Goal: Information Seeking & Learning: Learn about a topic

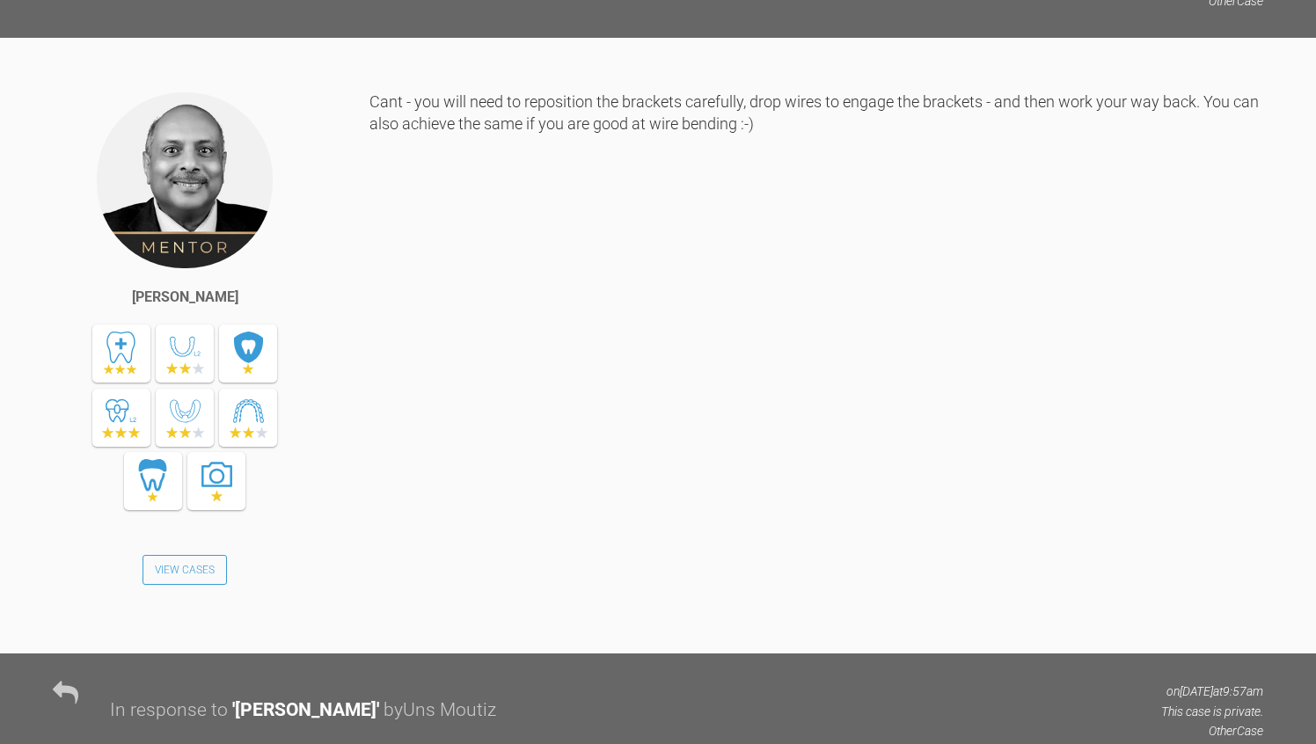
scroll to position [11512, 0]
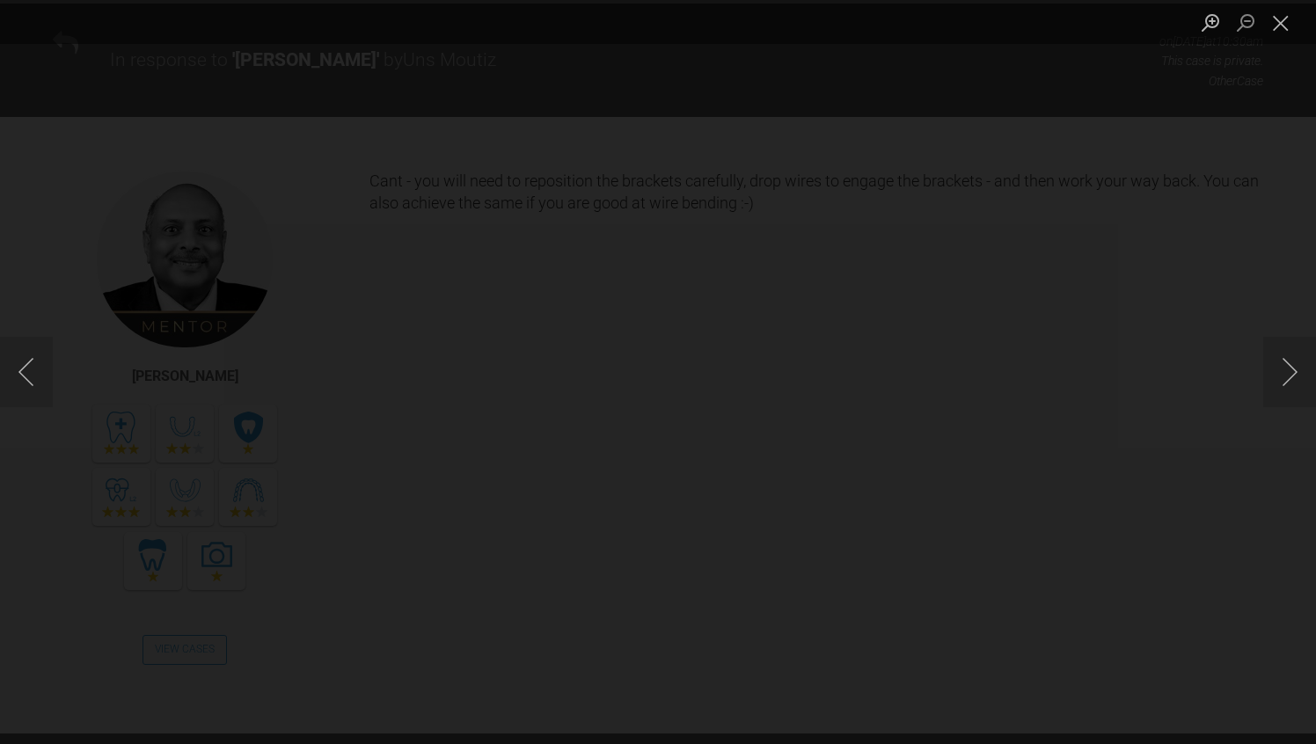
click at [1288, 17] on button "Close lightbox" at bounding box center [1280, 22] width 35 height 31
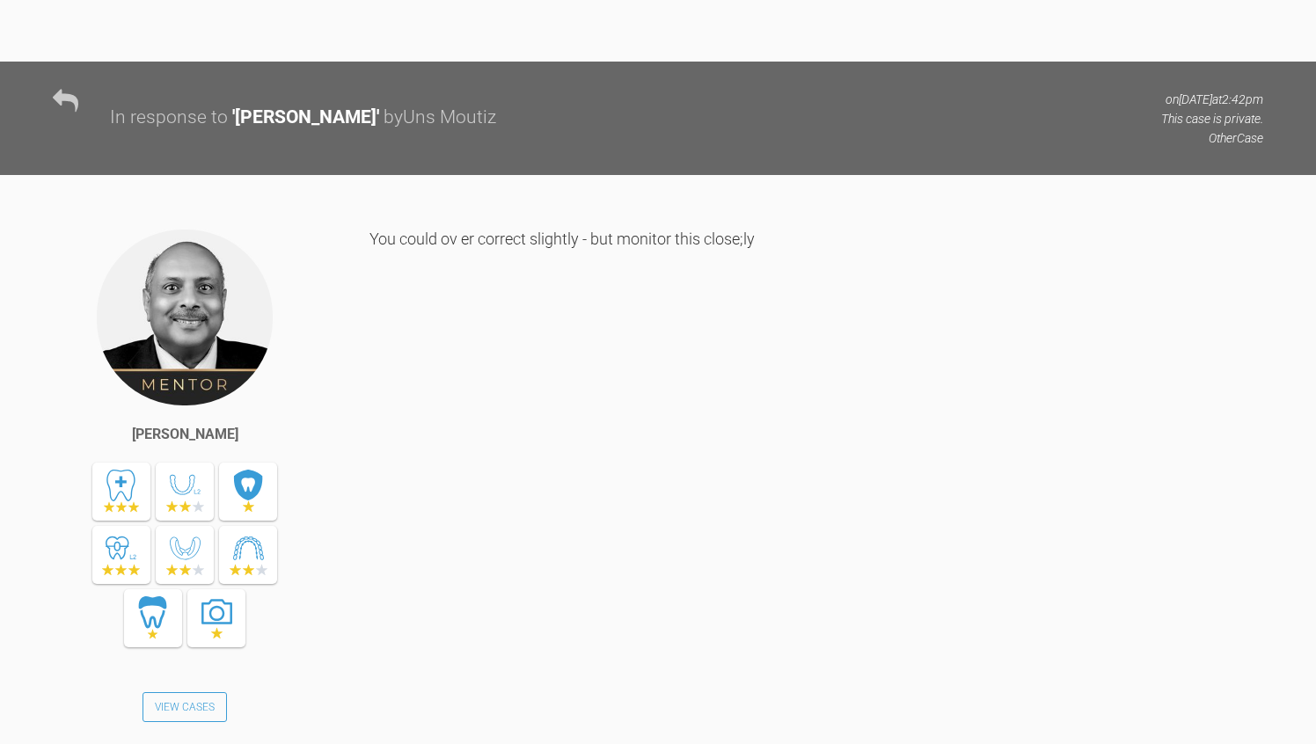
scroll to position [15029, 0]
